Goal: Obtain resource: Obtain resource

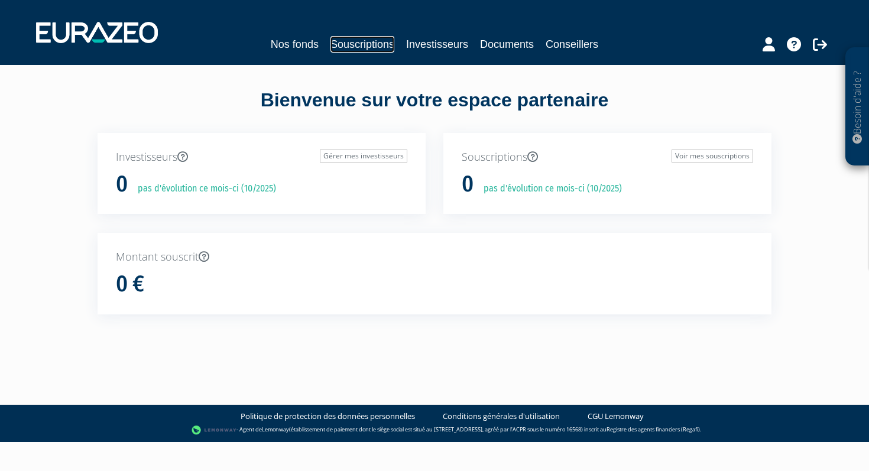
click at [365, 47] on link "Souscriptions" at bounding box center [362, 44] width 64 height 17
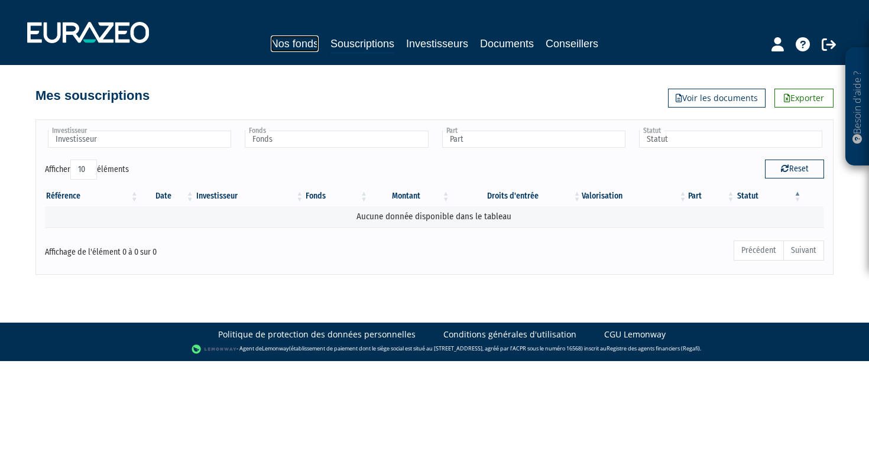
click at [309, 38] on link "Nos fonds" at bounding box center [295, 43] width 48 height 17
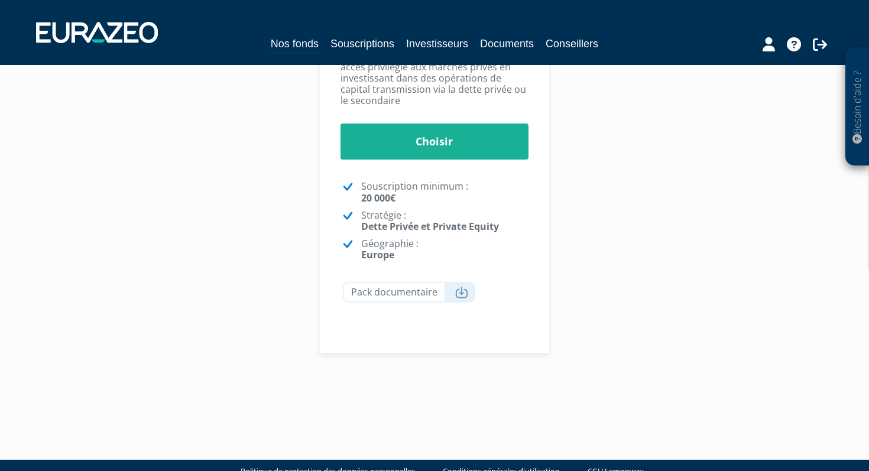
scroll to position [338, 0]
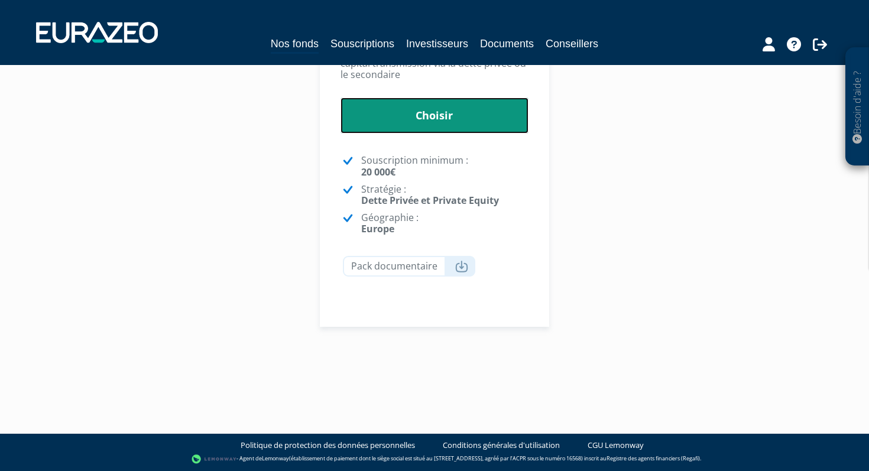
click at [439, 119] on link "Choisir" at bounding box center [435, 116] width 189 height 37
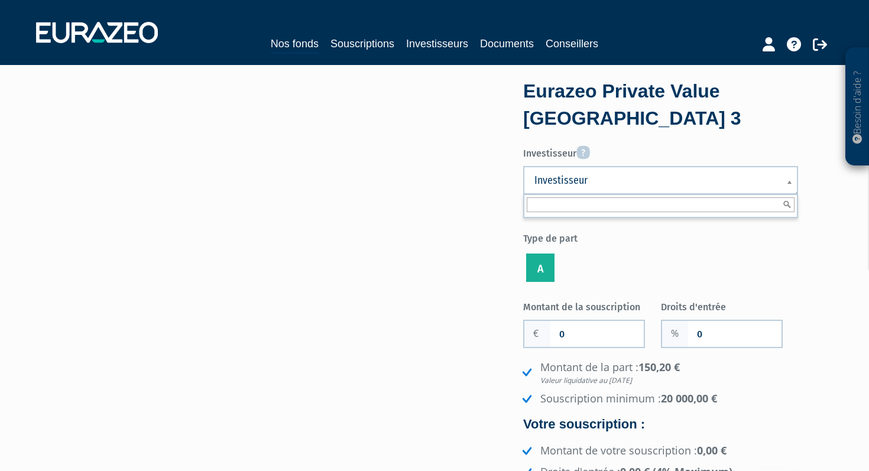
click at [552, 183] on span "Investisseur" at bounding box center [652, 180] width 237 height 14
click at [623, 257] on ul "A" at bounding box center [660, 268] width 275 height 34
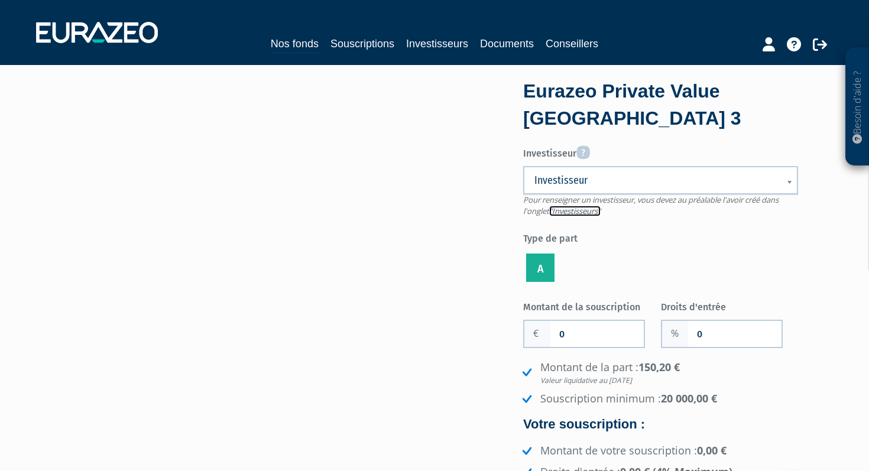
click at [582, 212] on link ""Investisseurs"" at bounding box center [574, 211] width 51 height 11
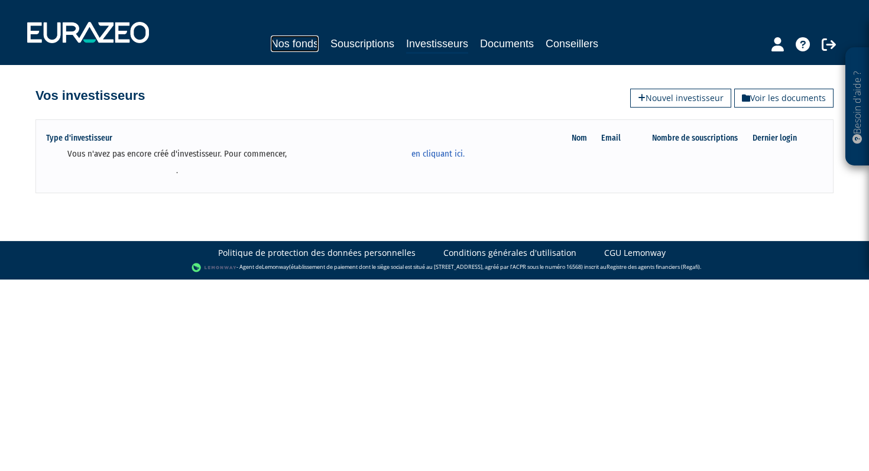
click at [298, 43] on link "Nos fonds" at bounding box center [295, 43] width 48 height 17
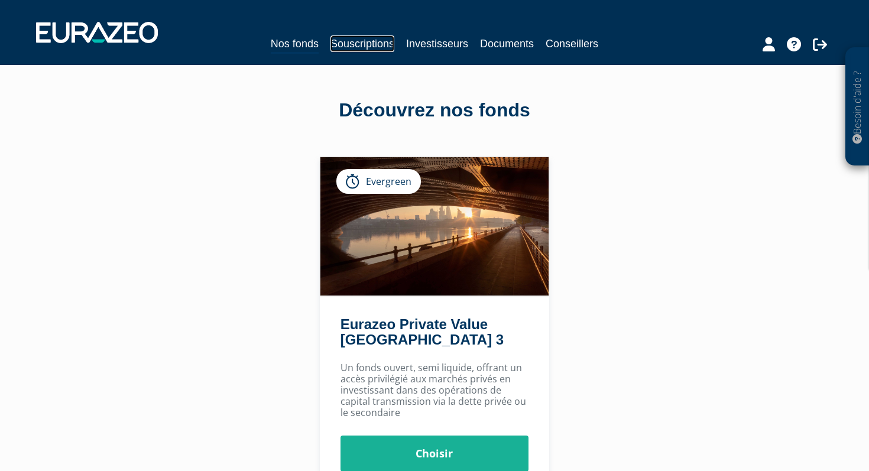
click at [382, 43] on link "Souscriptions" at bounding box center [362, 43] width 64 height 17
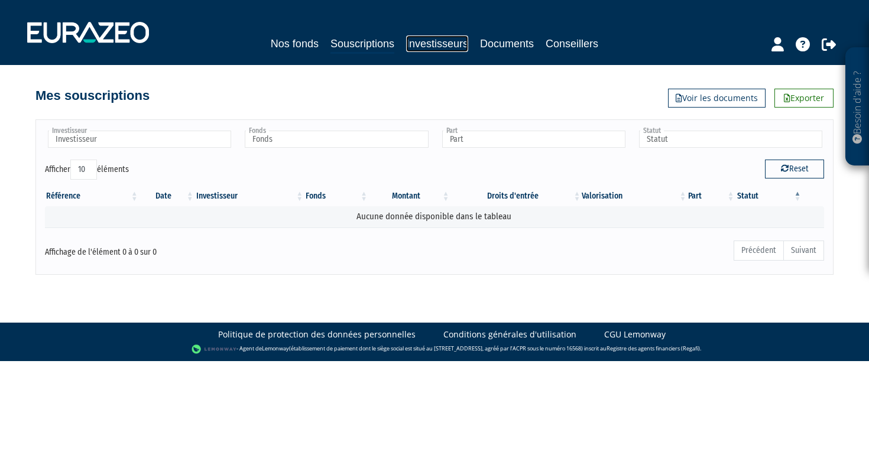
click at [452, 46] on link "Investisseurs" at bounding box center [437, 43] width 62 height 17
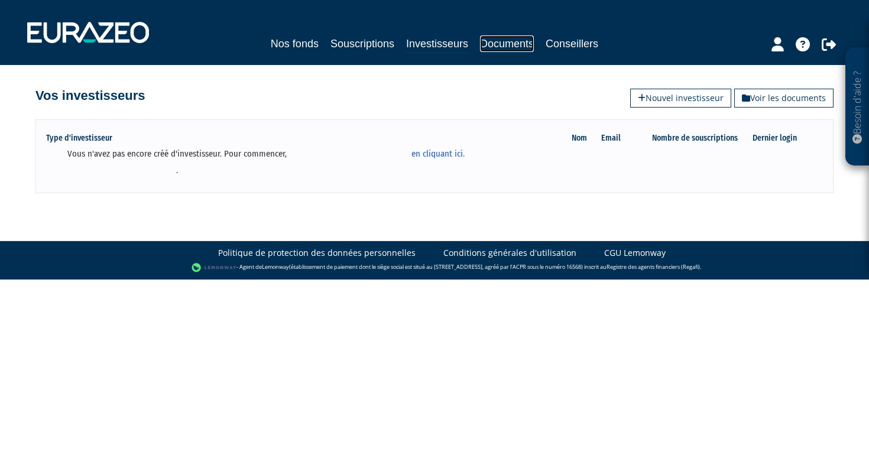
click at [503, 47] on link "Documents" at bounding box center [507, 43] width 54 height 17
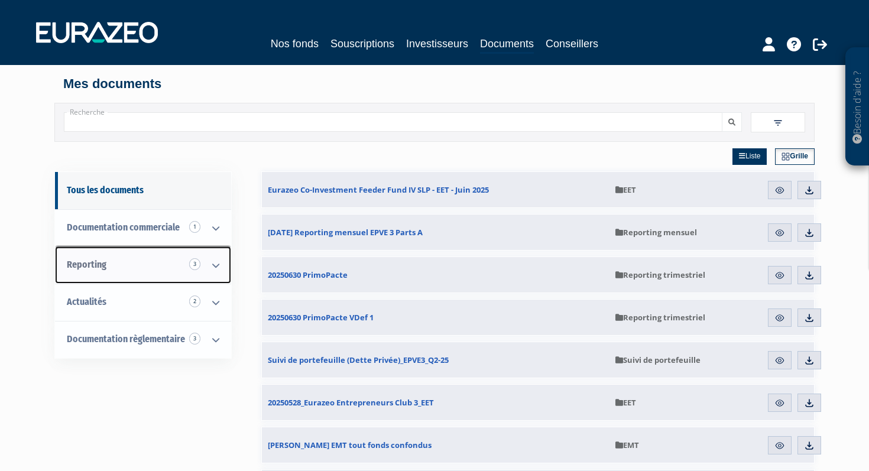
click at [129, 260] on link "Reporting 3" at bounding box center [143, 265] width 176 height 37
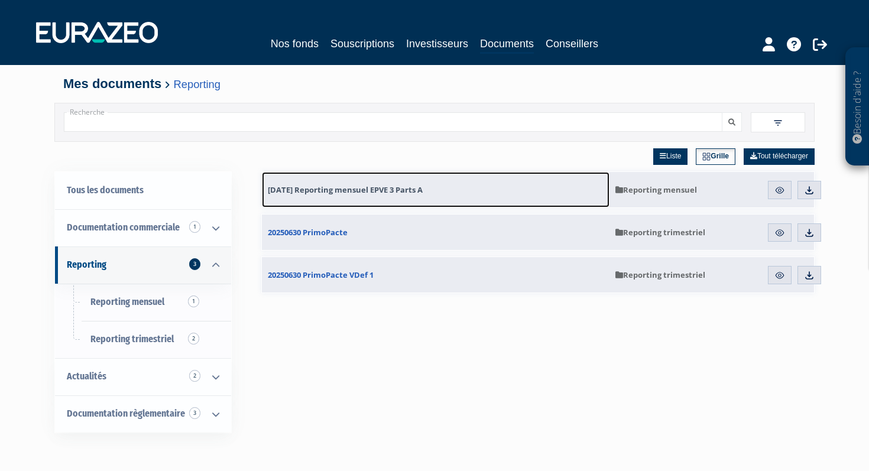
click at [389, 193] on span "[DATE] Reporting mensuel EPVE 3 Parts A" at bounding box center [345, 189] width 155 height 11
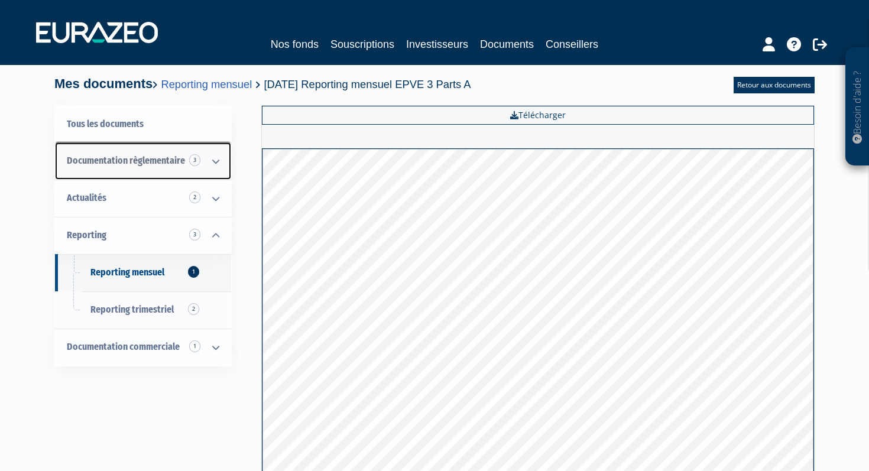
click at [180, 160] on span "Documentation règlementaire 3" at bounding box center [126, 160] width 118 height 11
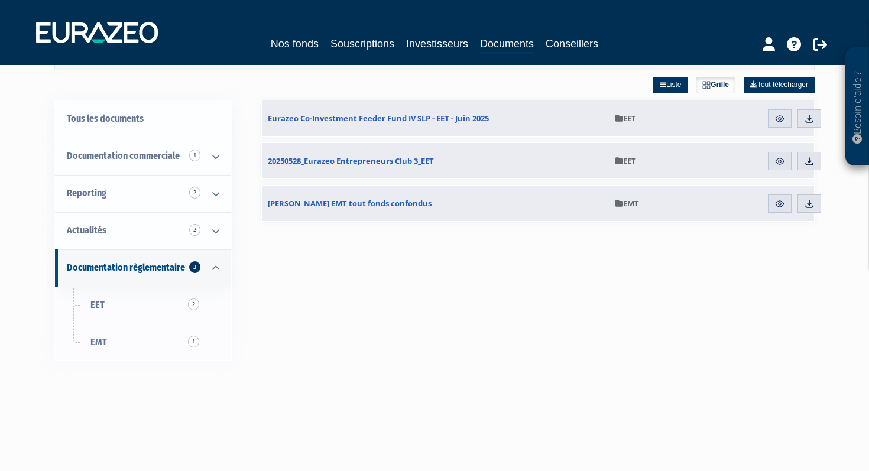
scroll to position [72, 0]
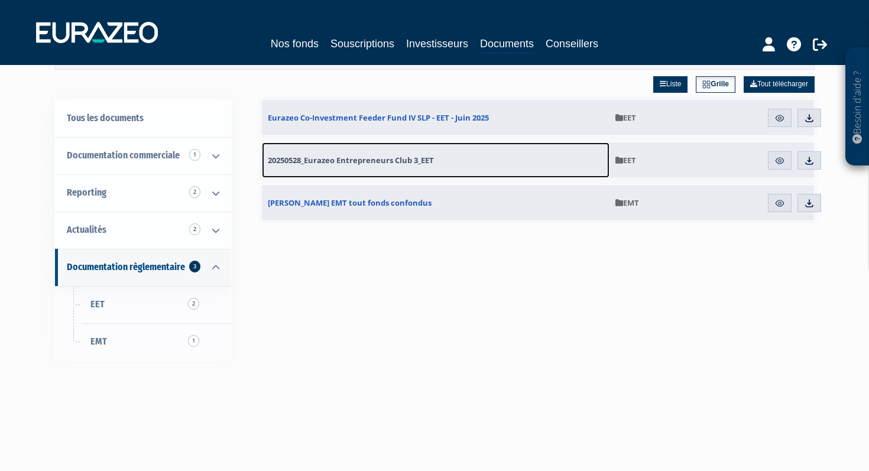
click at [357, 155] on span "20250528_Eurazeo Entrepreneurs Club 3_EET" at bounding box center [351, 160] width 166 height 11
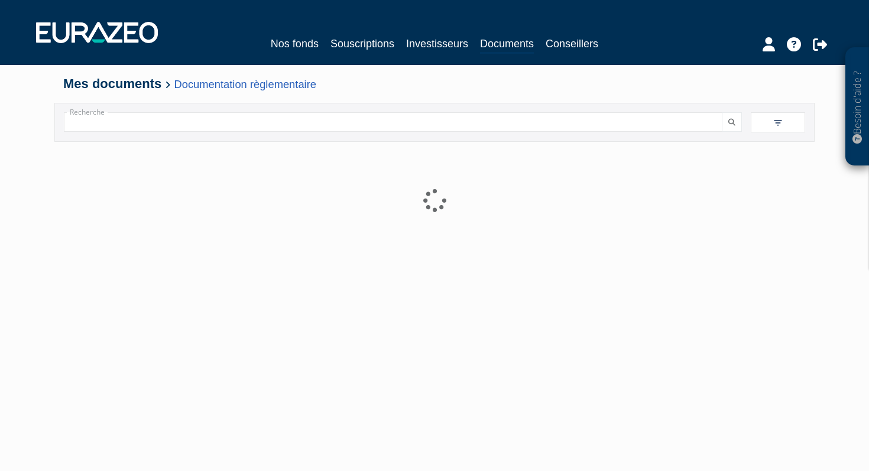
scroll to position [72, 0]
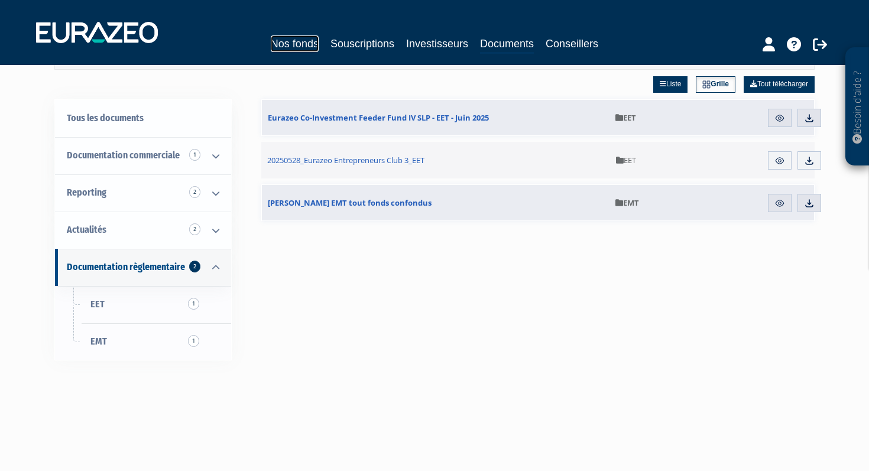
click at [284, 46] on link "Nos fonds" at bounding box center [295, 43] width 48 height 17
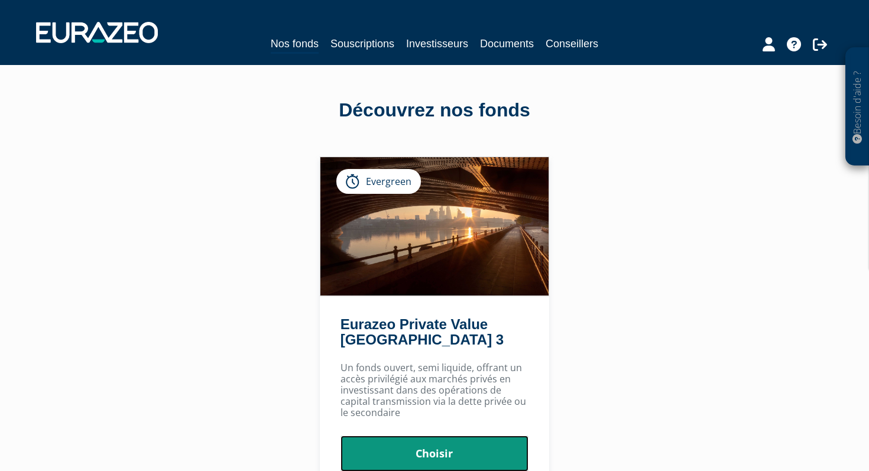
click at [393, 453] on link "Choisir" at bounding box center [435, 454] width 189 height 37
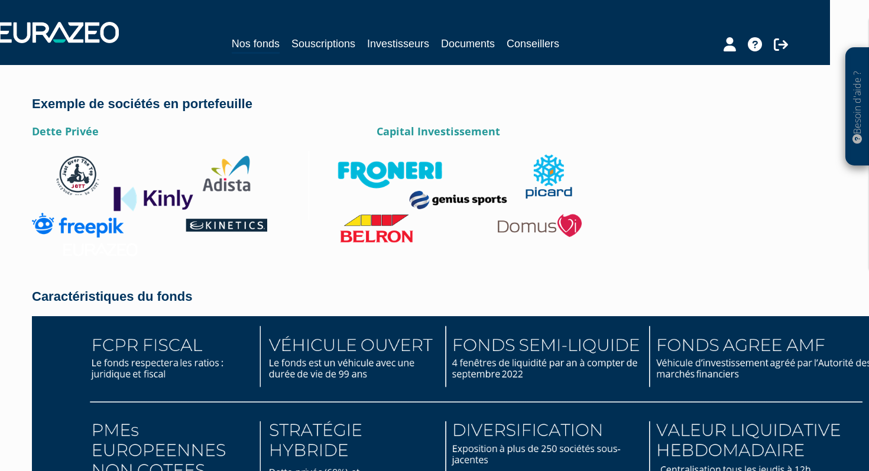
scroll to position [1542, 39]
